Goal: Complete application form: Complete application form

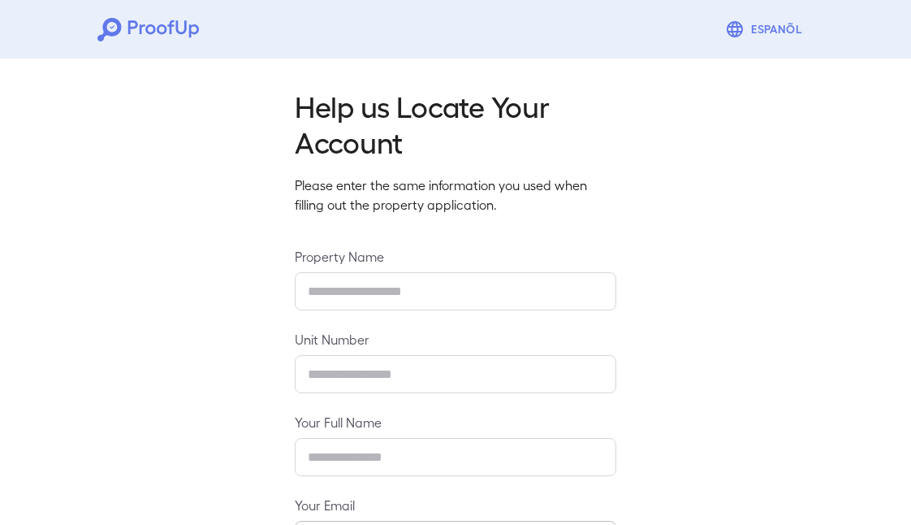
type input "**********"
type input "*****"
type input "**********"
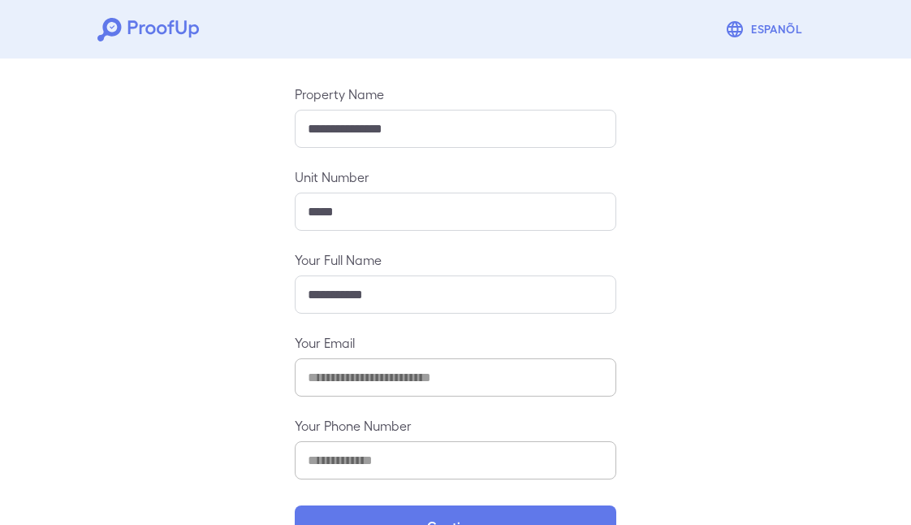
scroll to position [211, 0]
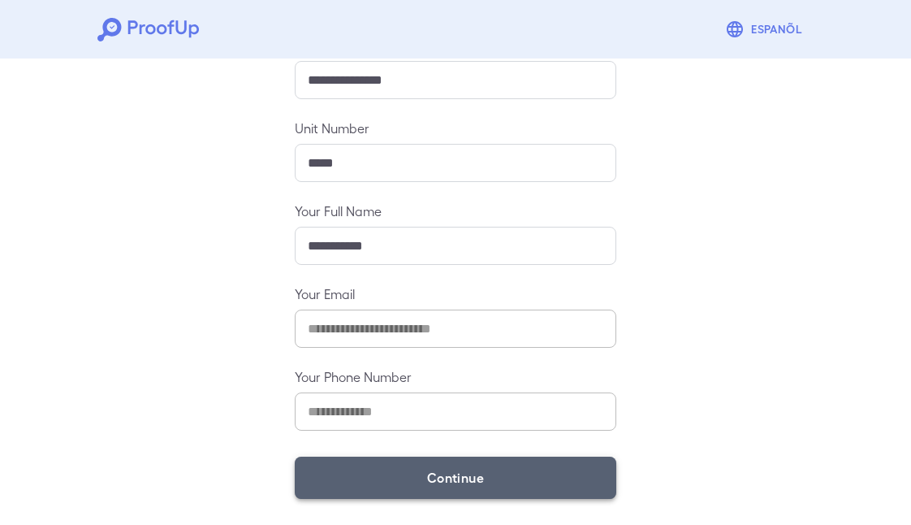
click at [433, 477] on button "Continue" at bounding box center [456, 477] width 322 height 42
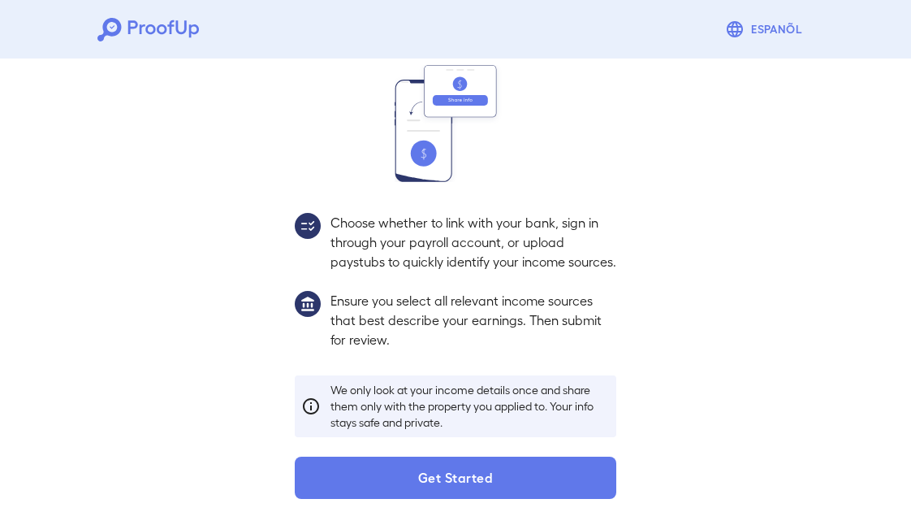
scroll to position [188, 0]
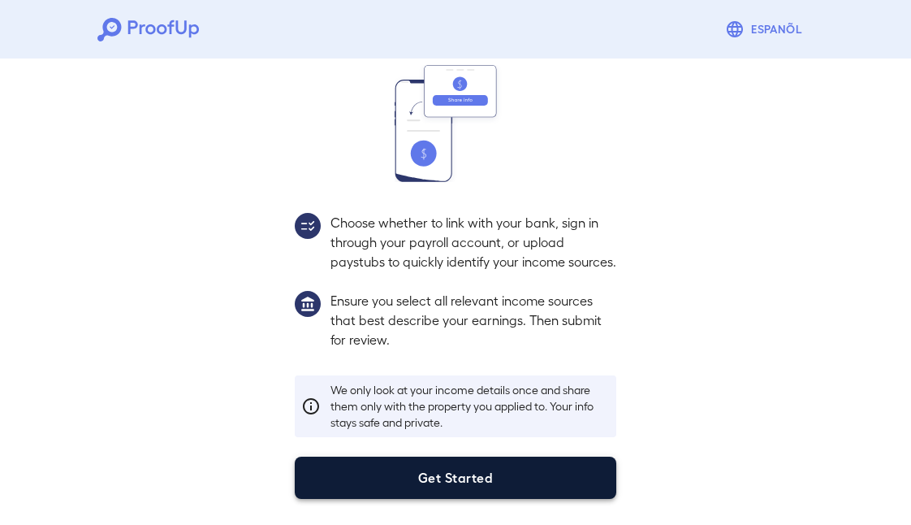
click at [434, 481] on button "Get Started" at bounding box center [456, 477] width 322 height 42
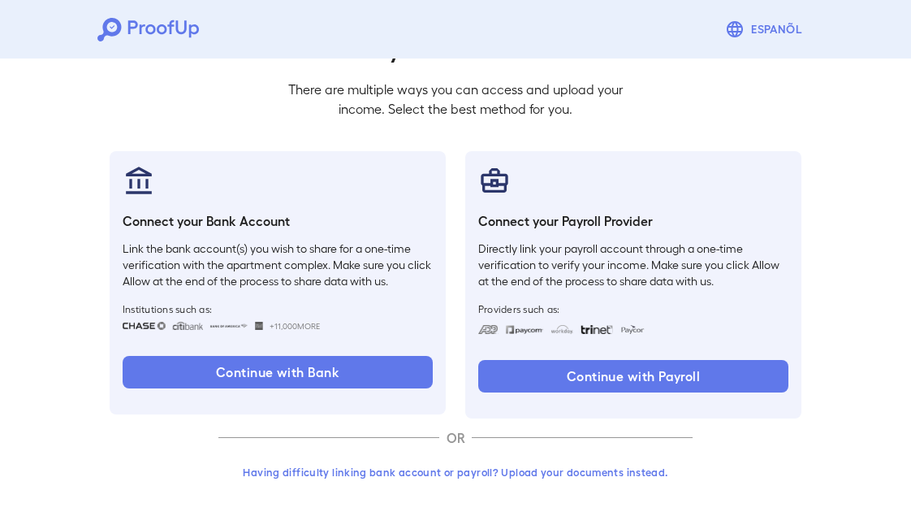
scroll to position [96, 0]
click at [484, 476] on button "Having difficulty linking bank account or payroll? Upload your documents instea…" at bounding box center [455, 471] width 474 height 29
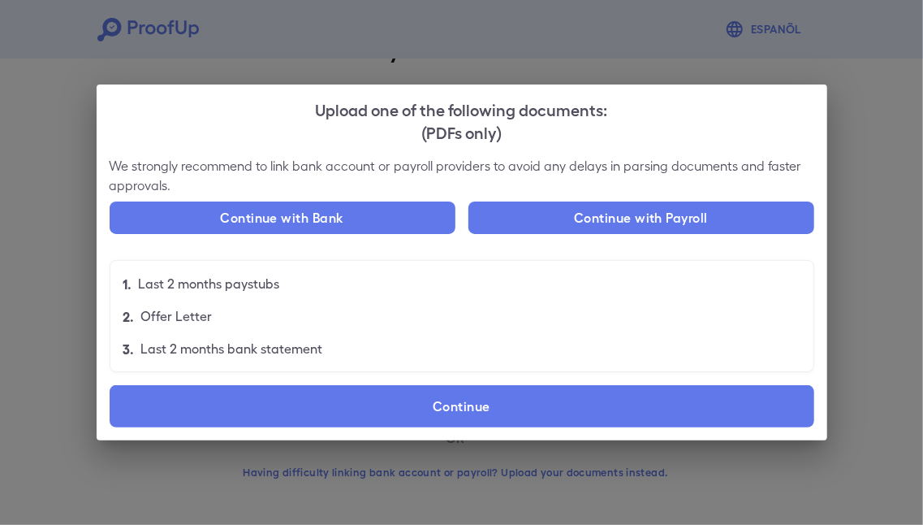
click at [886, 331] on div "Upload one of the following documents: (PDFs only) We strongly recommend to lin…" at bounding box center [461, 262] width 923 height 525
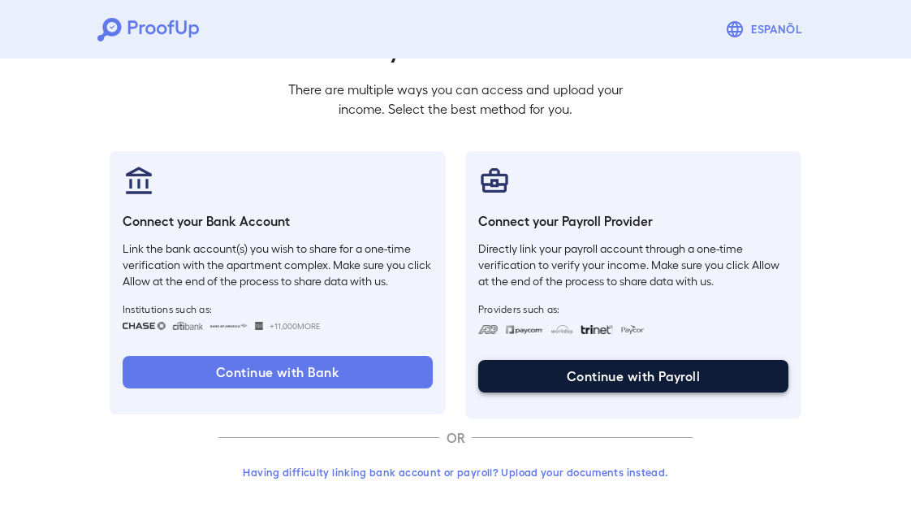
click at [652, 369] on button "Continue with Payroll" at bounding box center [633, 376] width 310 height 32
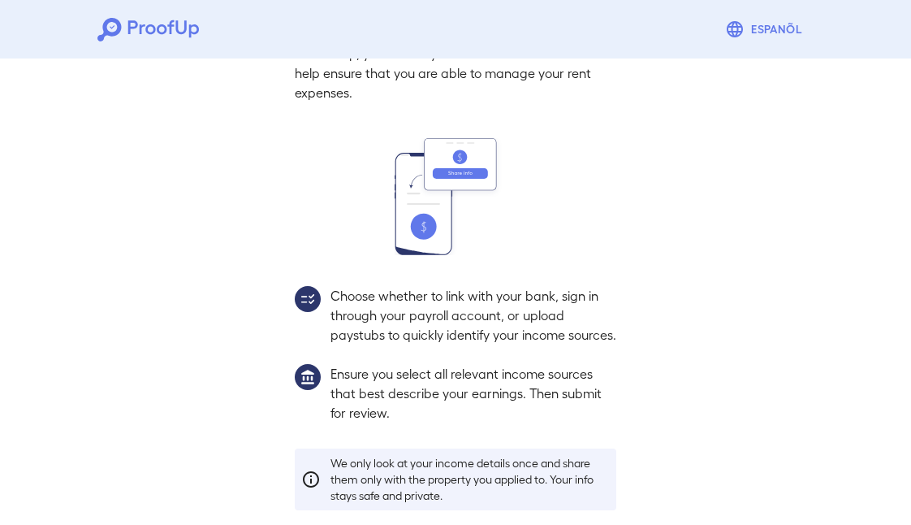
scroll to position [188, 0]
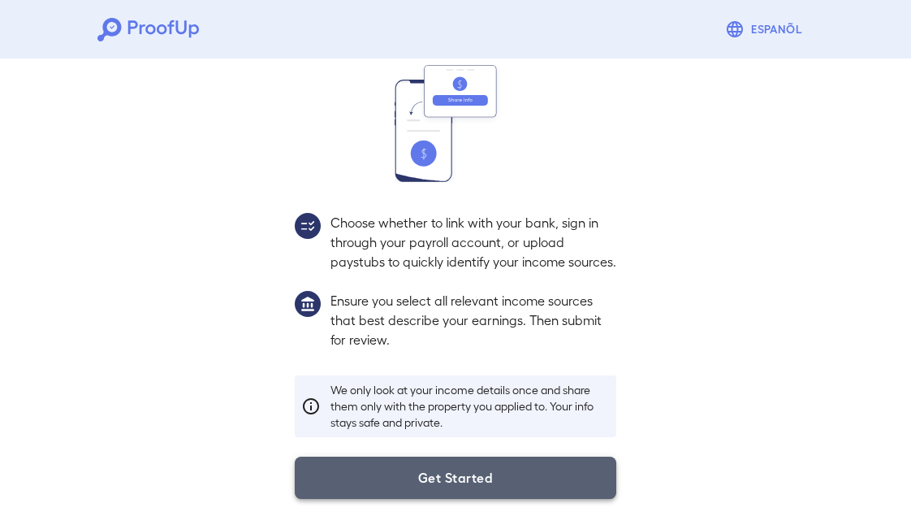
click at [489, 473] on button "Get Started" at bounding box center [456, 477] width 322 height 42
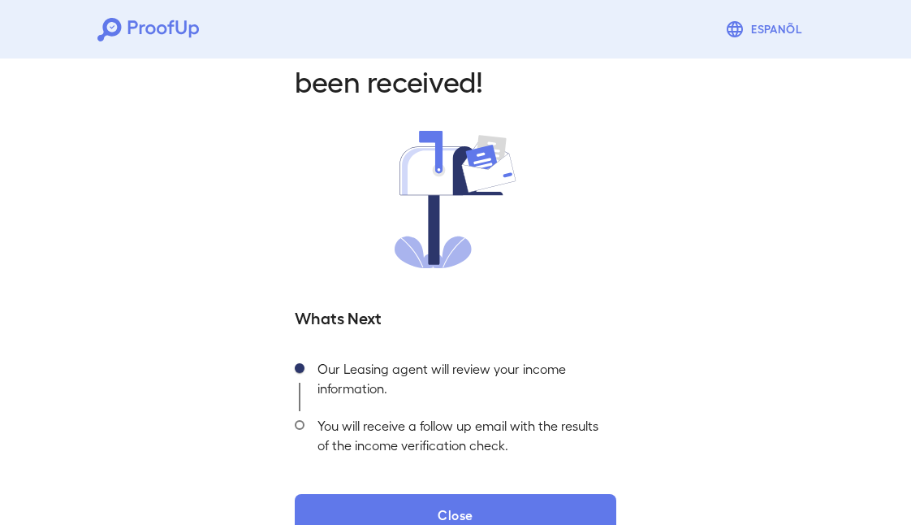
scroll to position [97, 0]
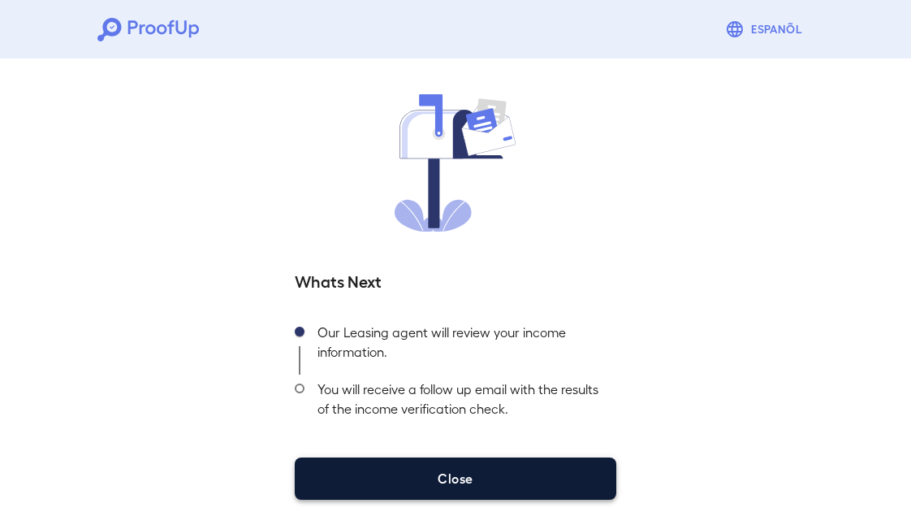
click at [477, 481] on button "Close" at bounding box center [456, 478] width 322 height 42
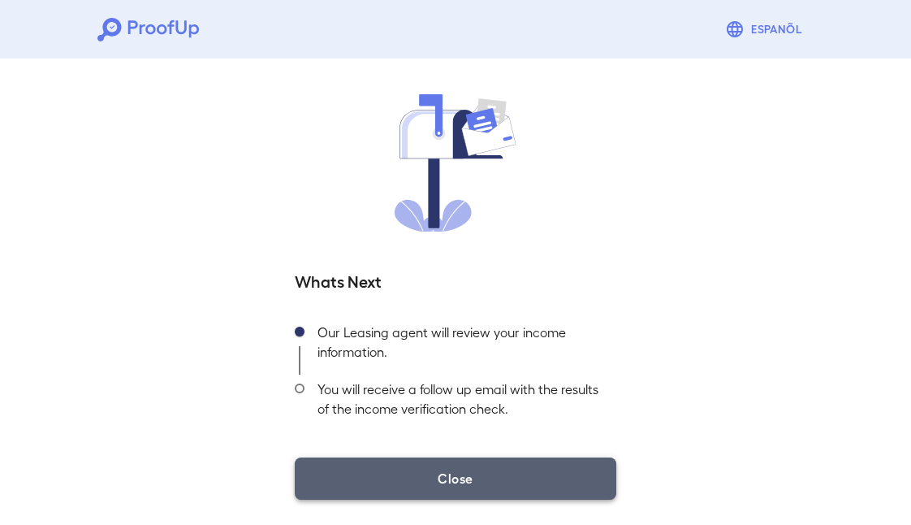
click at [491, 471] on button "Close" at bounding box center [456, 478] width 322 height 42
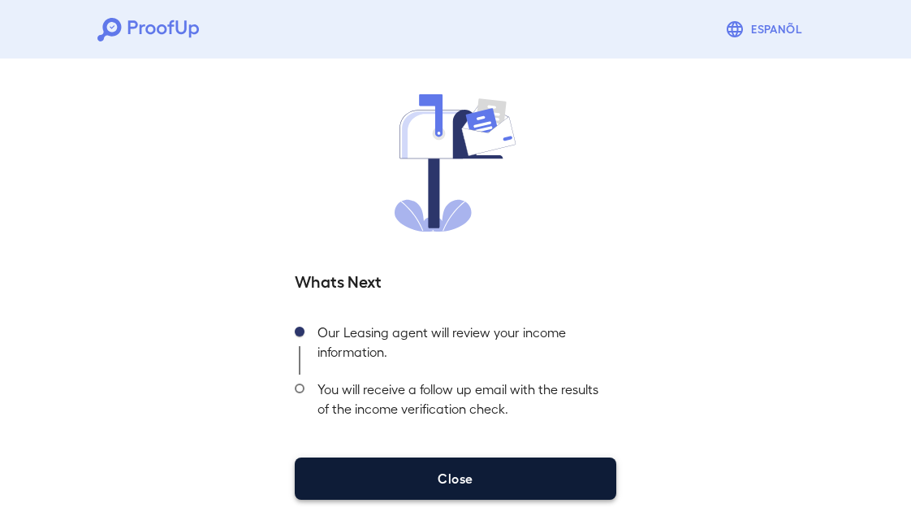
click at [451, 486] on button "Close" at bounding box center [456, 478] width 322 height 42
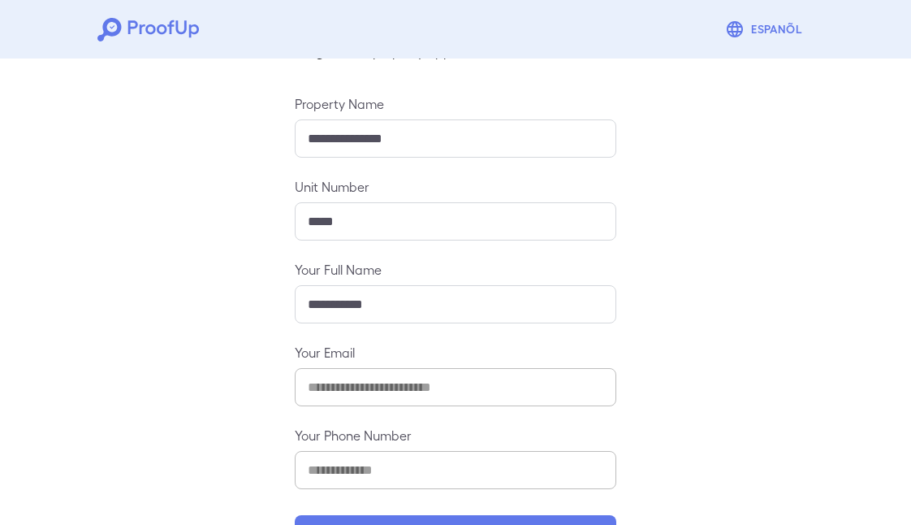
scroll to position [211, 0]
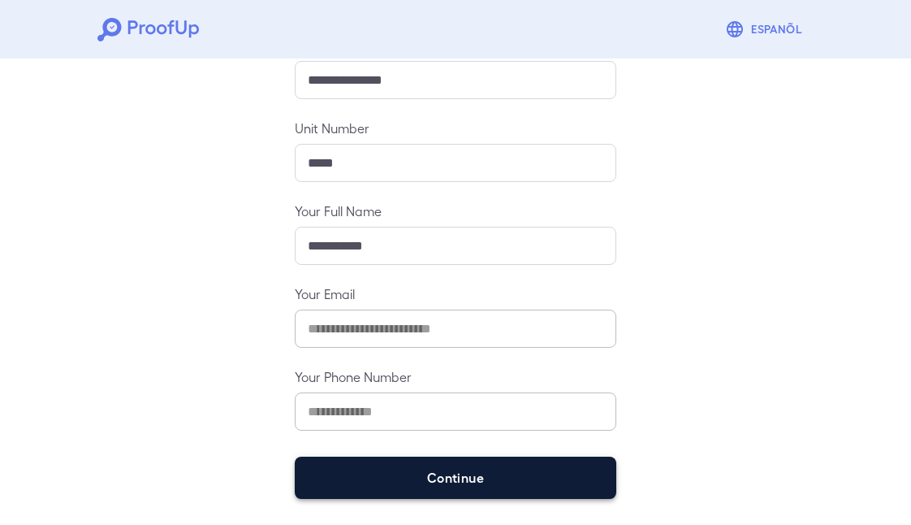
click at [467, 484] on button "Continue" at bounding box center [456, 477] width 322 height 42
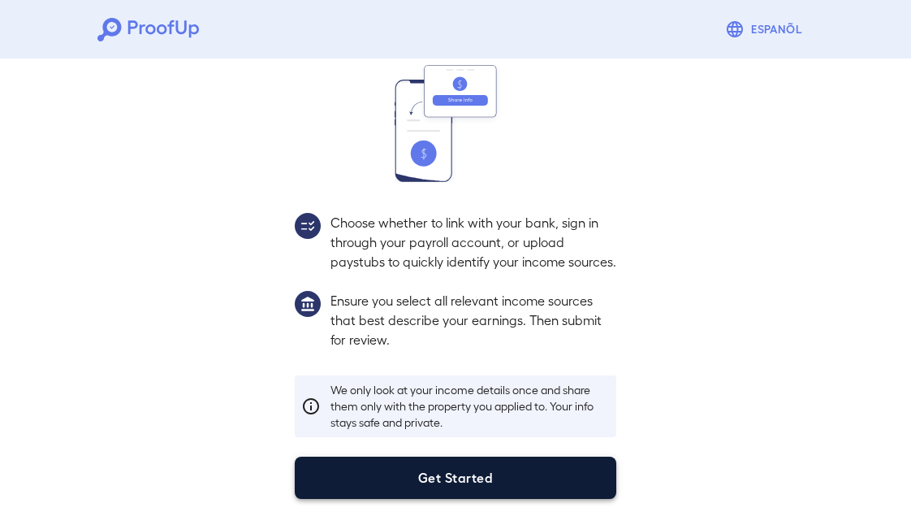
click at [473, 473] on button "Get Started" at bounding box center [456, 477] width 322 height 42
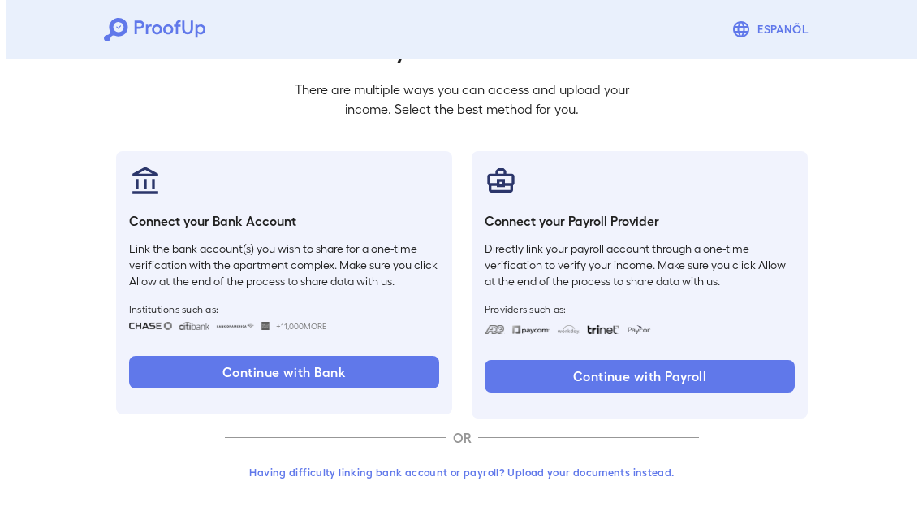
scroll to position [96, 0]
click at [473, 471] on button "Having difficulty linking bank account or payroll? Upload your documents instea…" at bounding box center [455, 471] width 474 height 29
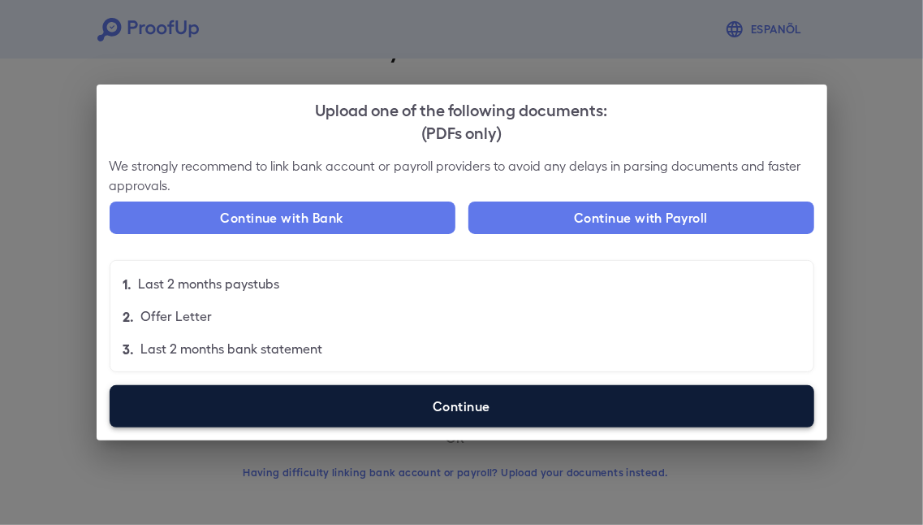
click at [289, 401] on label "Continue" at bounding box center [462, 406] width 705 height 42
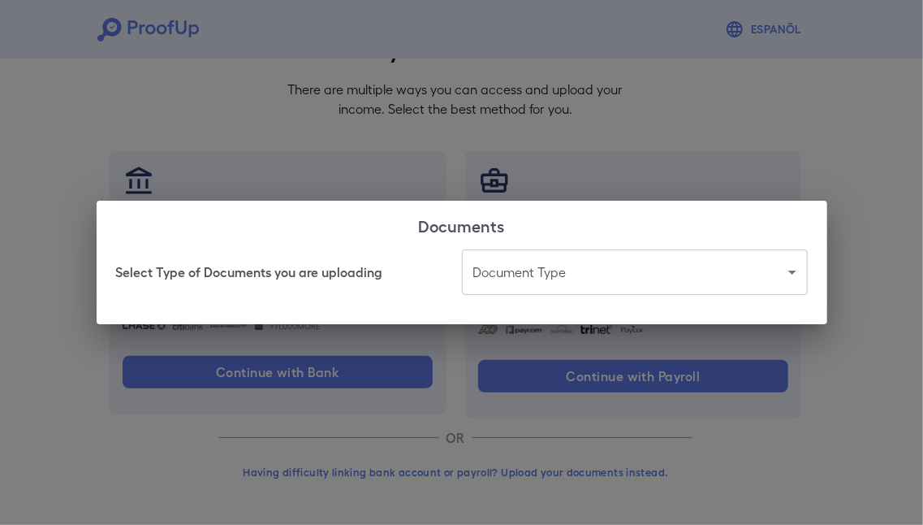
click at [524, 274] on body "Espanõl Go back How Would You Like to Verify Your Income? There are multiple wa…" at bounding box center [461, 214] width 923 height 620
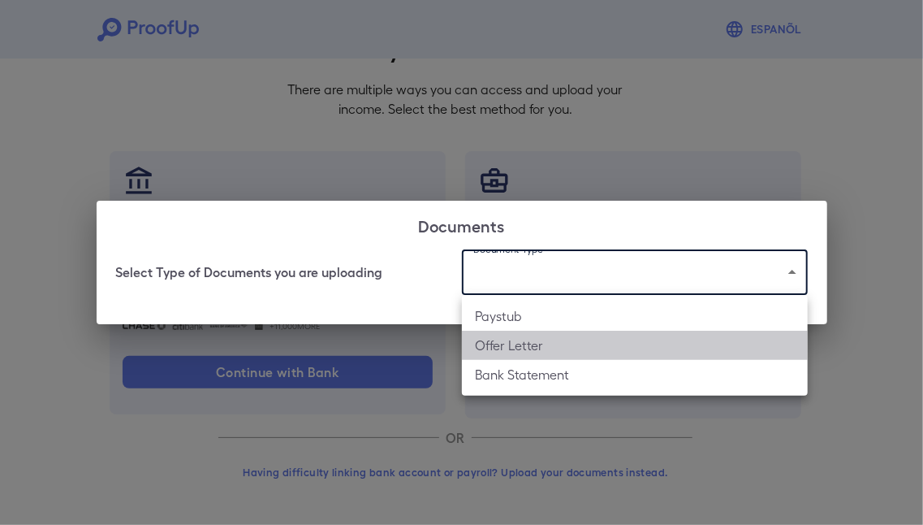
click at [504, 350] on li "Offer Letter" at bounding box center [635, 345] width 346 height 29
type input "**********"
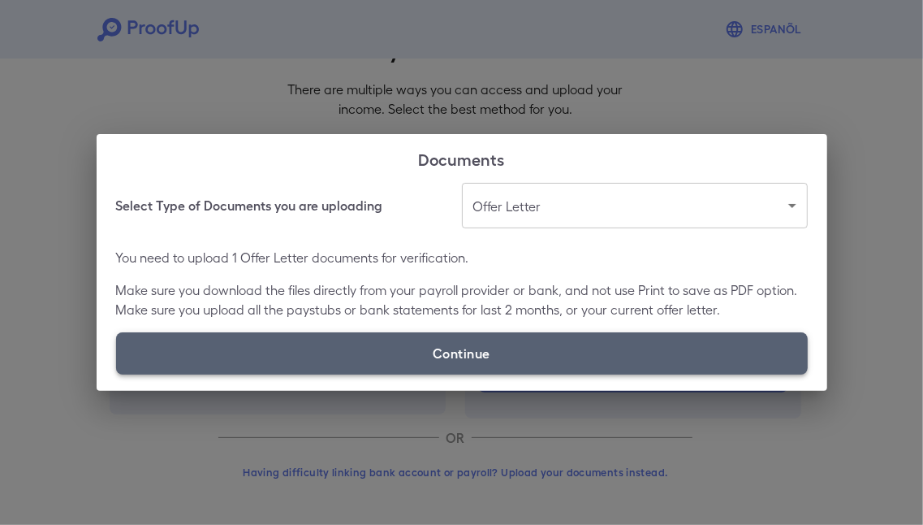
click at [499, 350] on label "Continue" at bounding box center [462, 353] width 692 height 42
click at [117, 374] on input "Continue" at bounding box center [116, 374] width 1 height 1
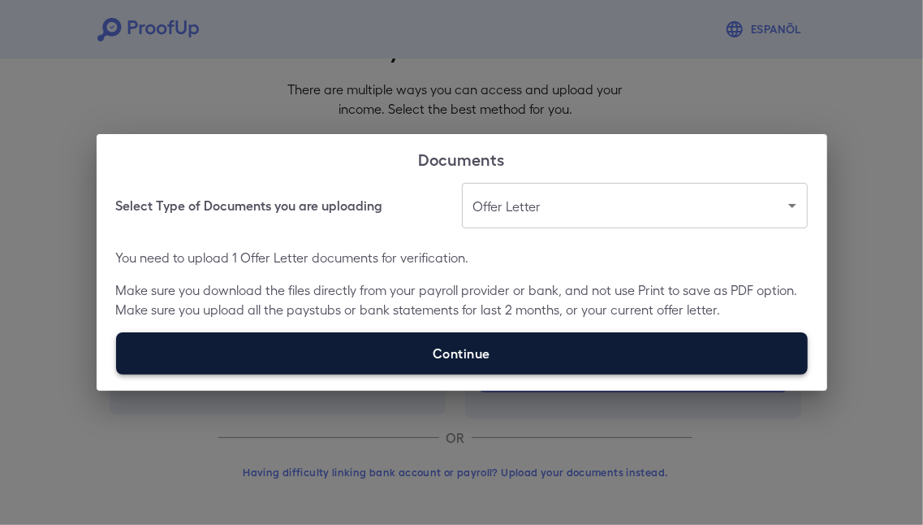
click at [451, 361] on label "Continue" at bounding box center [462, 353] width 692 height 42
click at [117, 374] on input "Continue" at bounding box center [116, 374] width 1 height 1
click at [498, 364] on label "Continue" at bounding box center [462, 353] width 692 height 42
click at [117, 374] on input "Continue" at bounding box center [116, 374] width 1 height 1
type input "**********"
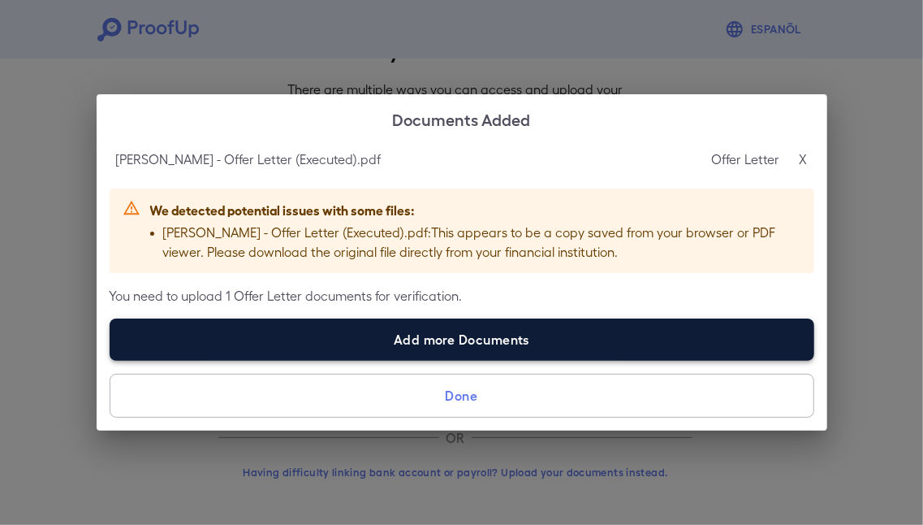
click at [423, 334] on label "Add more Documents" at bounding box center [462, 339] width 705 height 42
click at [110, 360] on input "Add more Documents" at bounding box center [110, 360] width 1 height 1
type input "**********"
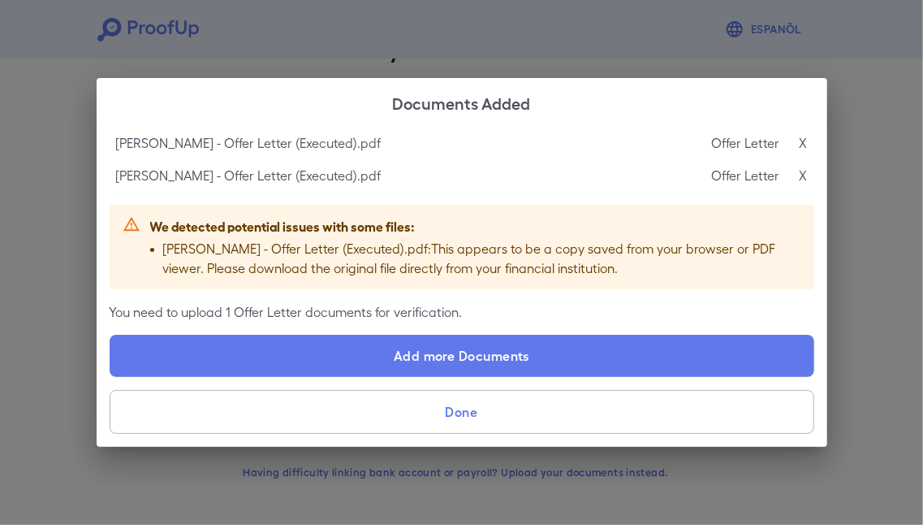
click at [806, 175] on p "X" at bounding box center [804, 175] width 8 height 19
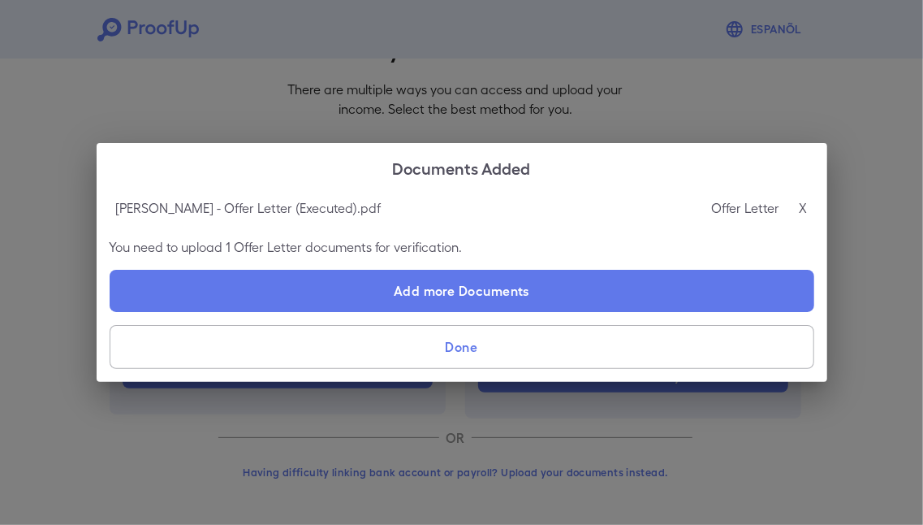
click at [548, 344] on button "Done" at bounding box center [462, 347] width 705 height 44
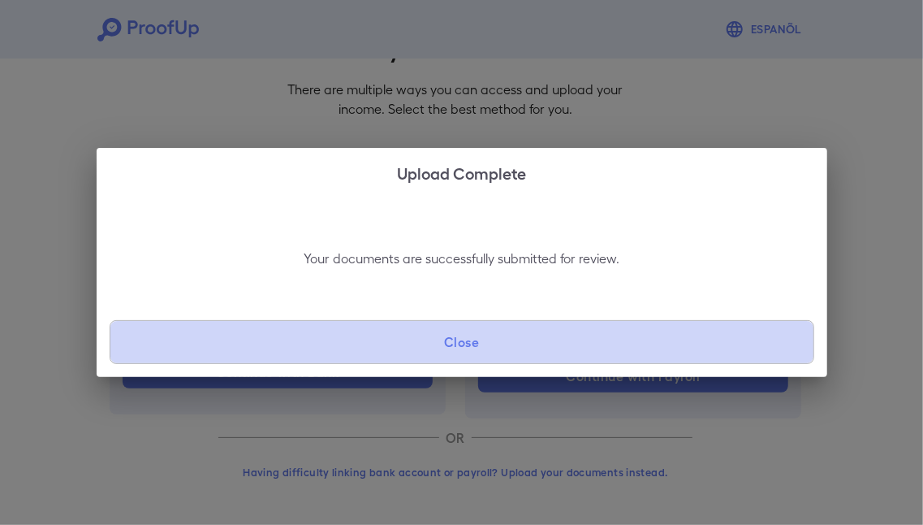
click at [548, 344] on button "Close" at bounding box center [462, 342] width 705 height 44
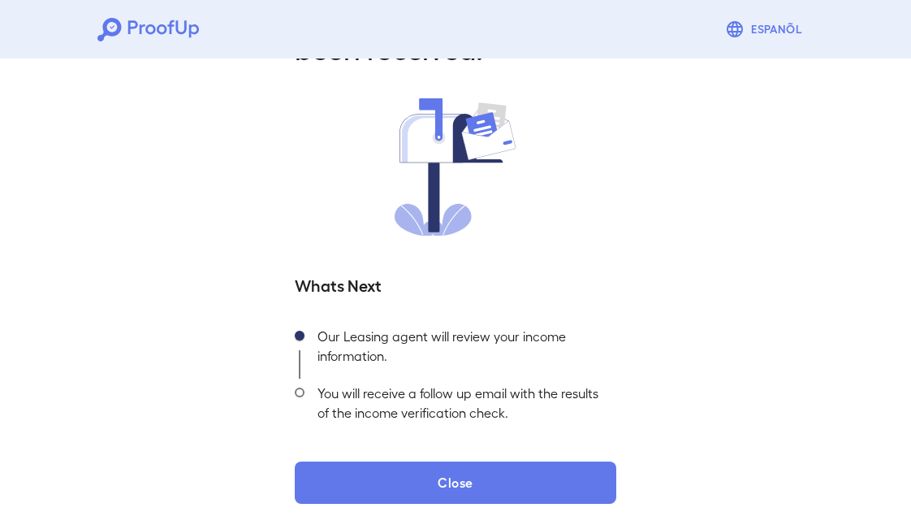
scroll to position [97, 0]
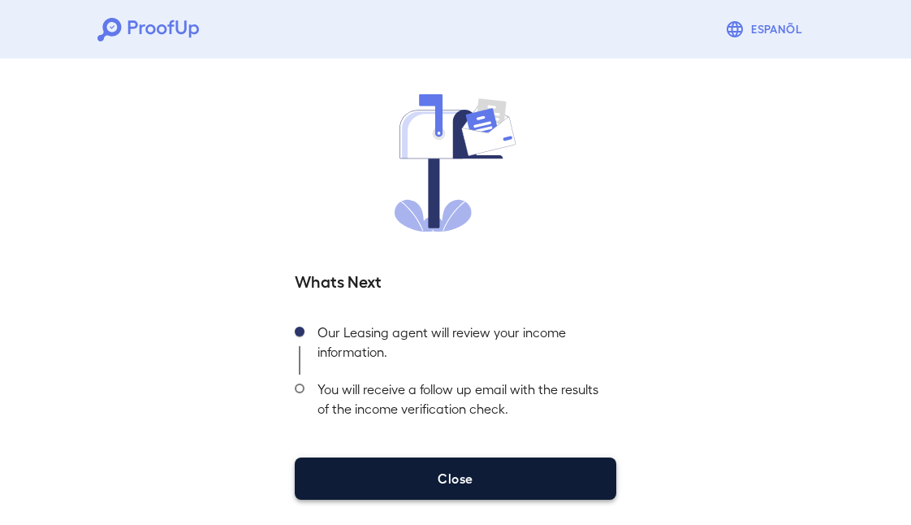
click at [454, 473] on button "Close" at bounding box center [456, 478] width 322 height 42
click at [435, 487] on button "Close" at bounding box center [456, 478] width 322 height 42
